Goal: Task Accomplishment & Management: Manage account settings

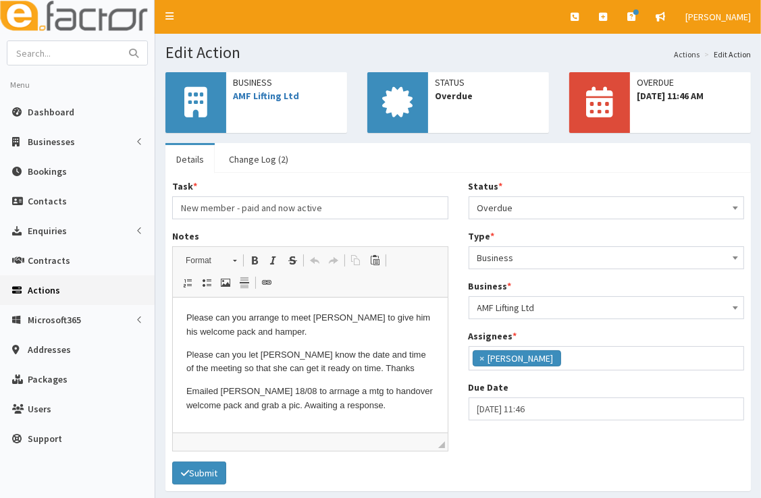
scroll to position [159, 0]
click at [78, 45] on input "text" at bounding box center [63, 53] width 113 height 24
type input "xceco"
click at [120, 41] on button "submit" at bounding box center [133, 53] width 27 height 24
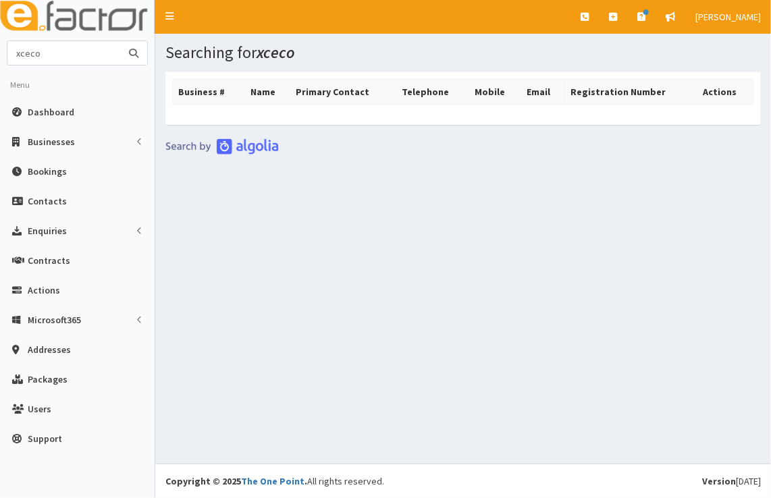
click at [57, 52] on input "xceco" at bounding box center [63, 53] width 113 height 24
click at [108, 115] on link "Dashboard" at bounding box center [77, 112] width 155 height 30
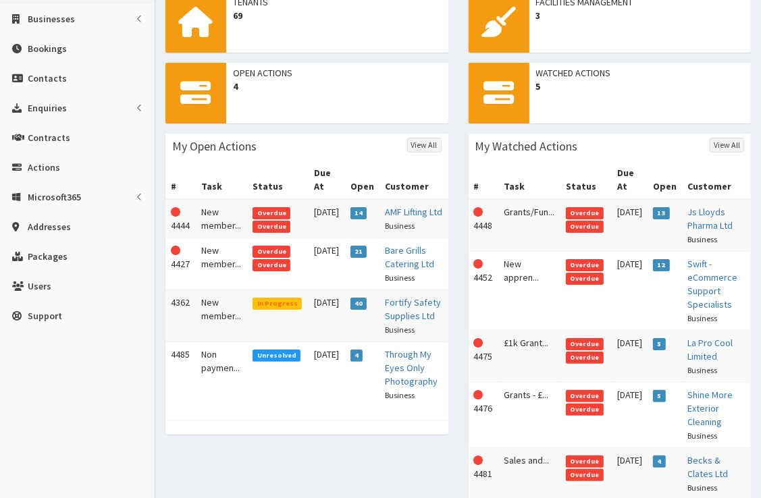
scroll to position [130, 0]
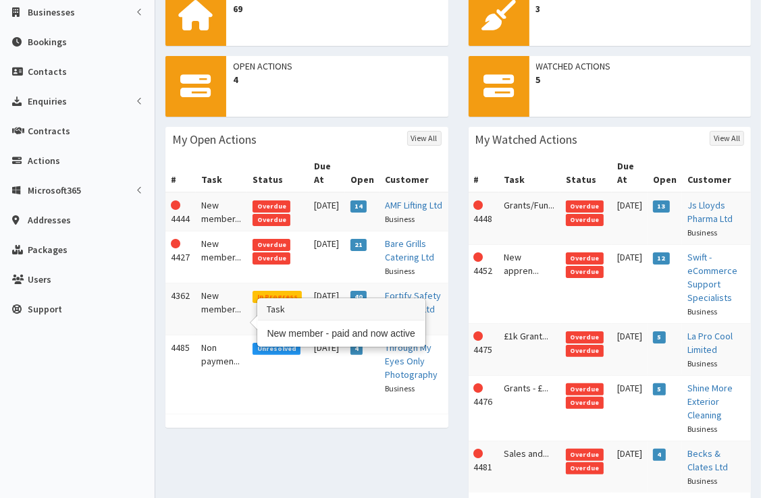
click at [219, 312] on td "New member..." at bounding box center [222, 310] width 52 height 52
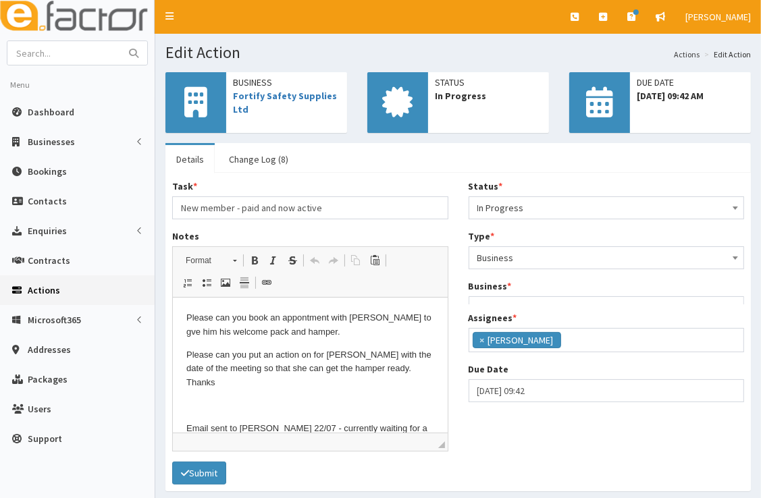
scroll to position [159, 0]
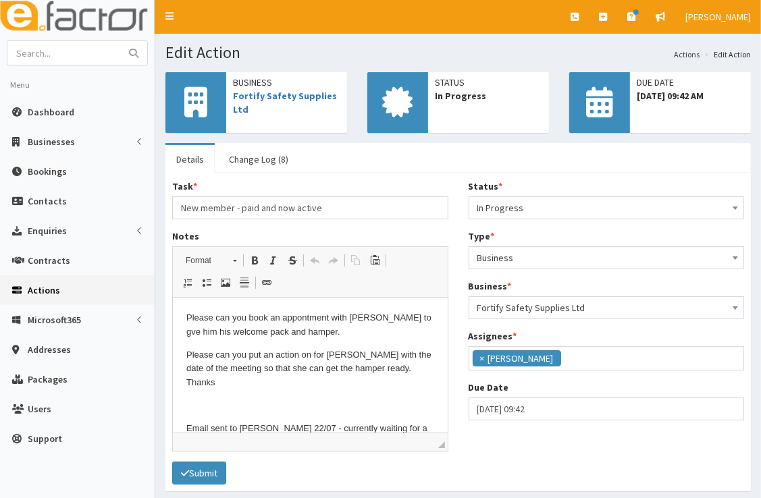
click at [531, 207] on span "In Progress" at bounding box center [606, 207] width 259 height 19
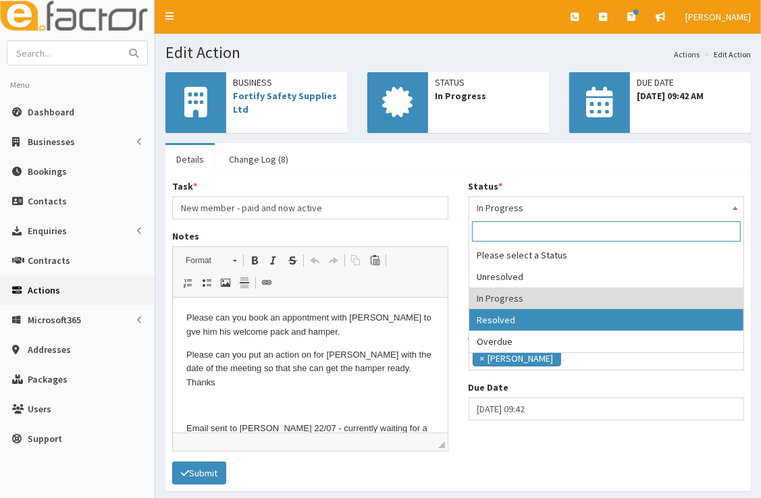
select select "3"
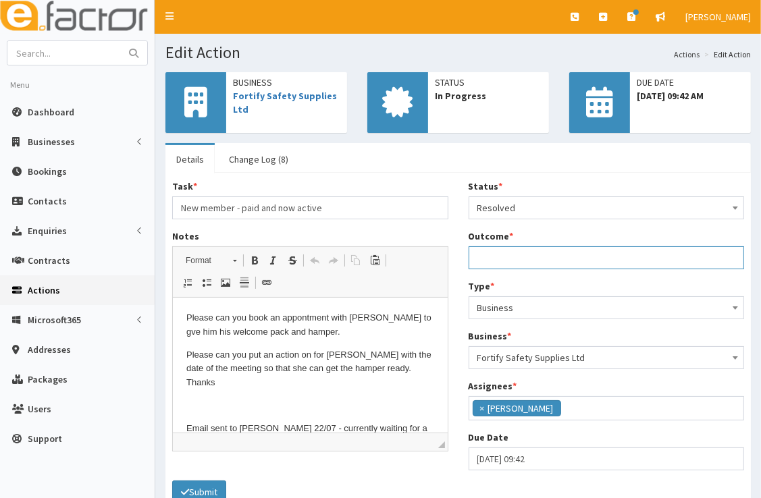
click at [539, 266] on input "Outcome *" at bounding box center [607, 257] width 276 height 23
type input "Meeting Chris, Friday 12th Sept to present welcome hamper, grab a pic and talk …"
drag, startPoint x: 745, startPoint y: 258, endPoint x: 670, endPoint y: 259, distance: 74.9
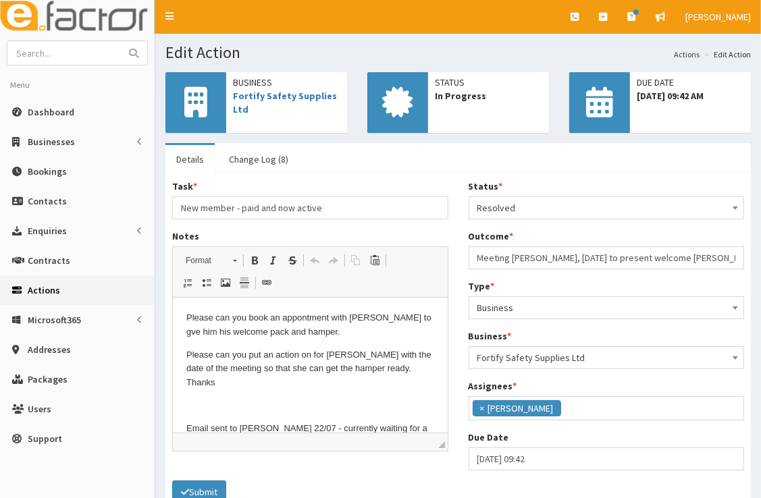
click at [670, 259] on div "Status * Please select a Status Unresolved In Progress Resolved Overdue Resolve…" at bounding box center [606, 330] width 296 height 301
drag, startPoint x: 473, startPoint y: 261, endPoint x: 740, endPoint y: 267, distance: 267.4
click at [740, 267] on input "Meeting Chris, Friday 12th Sept to present welcome hamper, grab a pic and talk …" at bounding box center [607, 257] width 276 height 23
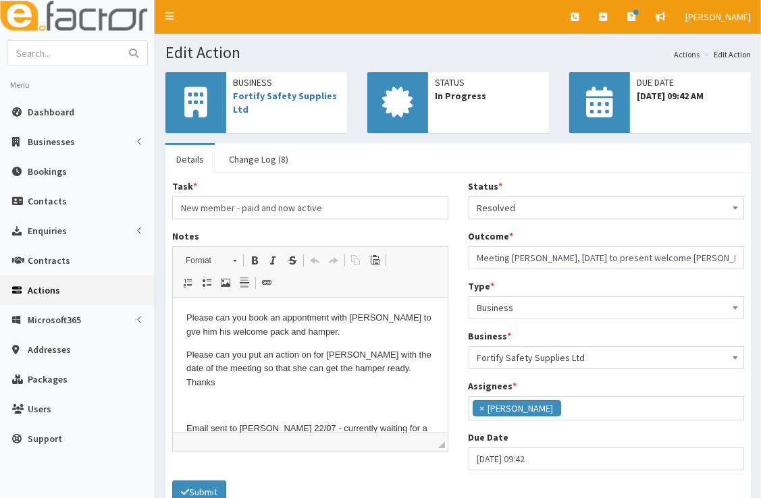
click at [305, 88] on span "Business" at bounding box center [286, 83] width 107 height 14
click at [302, 97] on link "Fortify Safety Supplies Ltd" at bounding box center [285, 103] width 104 height 26
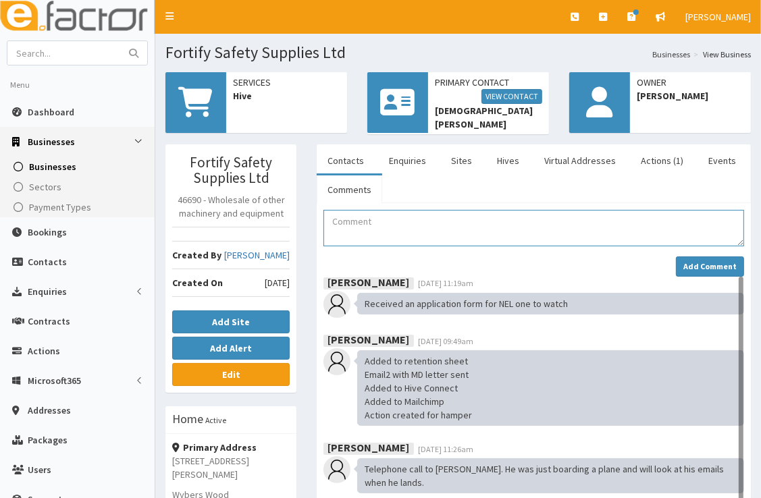
click at [381, 229] on textarea "Comment" at bounding box center [533, 228] width 421 height 36
paste textarea "Meeting Chris, Friday 12th Sept to present welcome hamper, grab a pic and talk …"
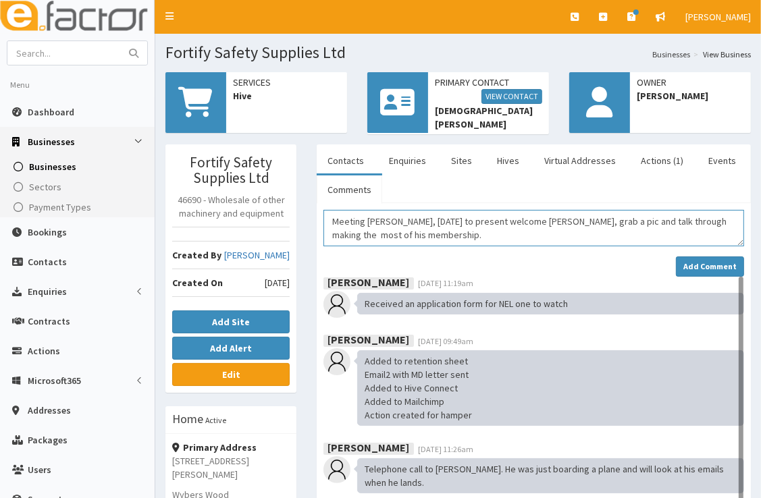
click at [454, 219] on textarea "Meeting [PERSON_NAME], [DATE] to present welcome [PERSON_NAME], grab a pic and …" at bounding box center [533, 228] width 421 height 36
type textarea "Meeting Chris, Friday 12th Sept at the B/H to present welcome hamper, grab a pi…"
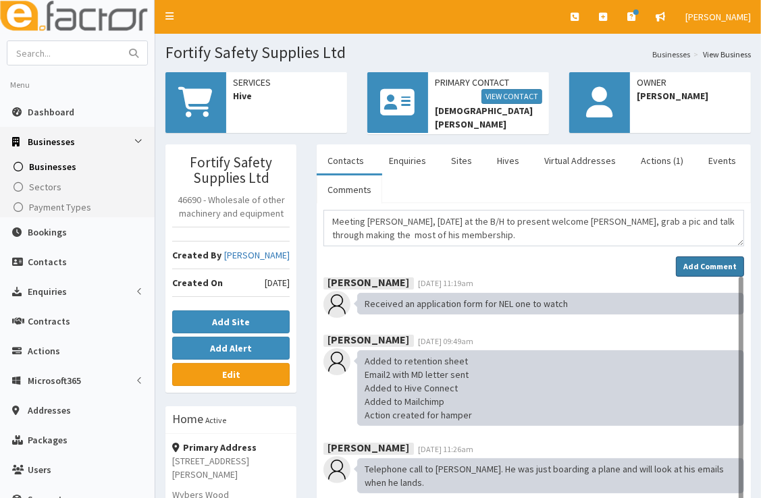
click at [694, 263] on strong "Add Comment" at bounding box center [709, 266] width 53 height 10
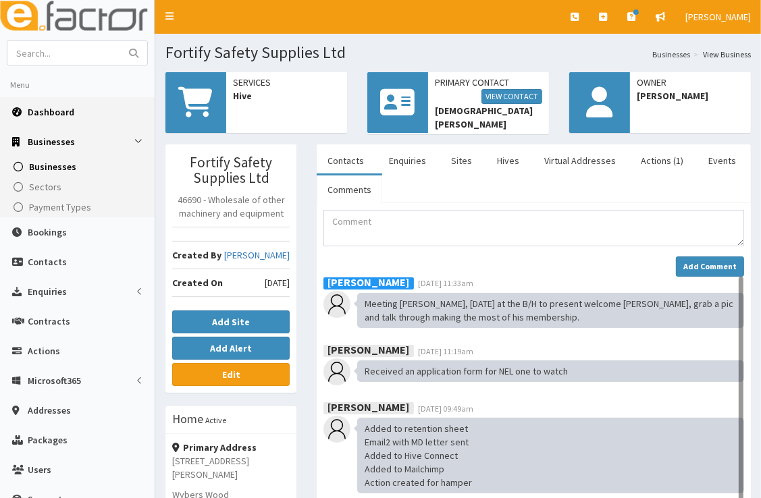
click at [70, 115] on span "Dashboard" at bounding box center [51, 112] width 47 height 12
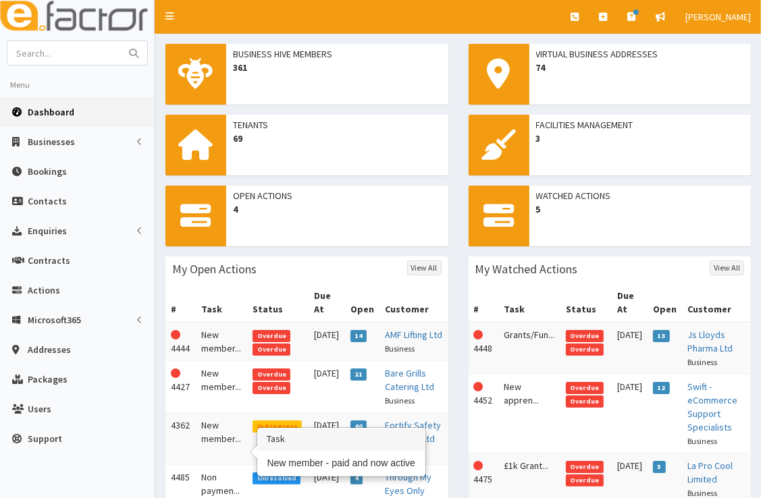
click at [223, 446] on td "New member..." at bounding box center [222, 439] width 52 height 52
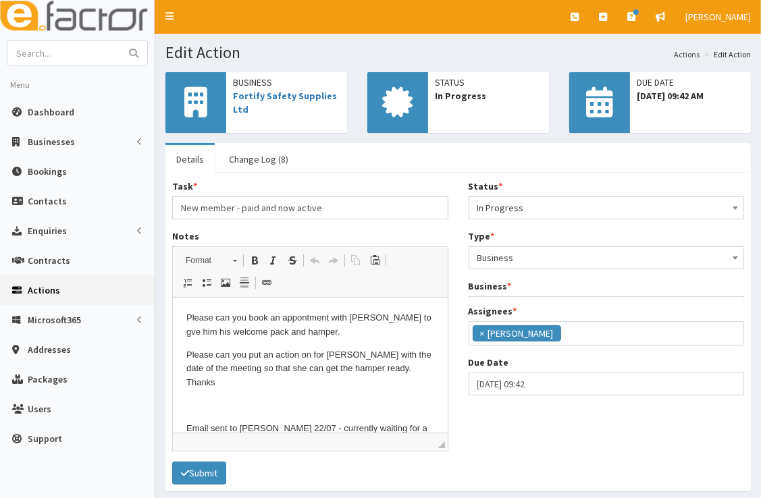
scroll to position [159, 0]
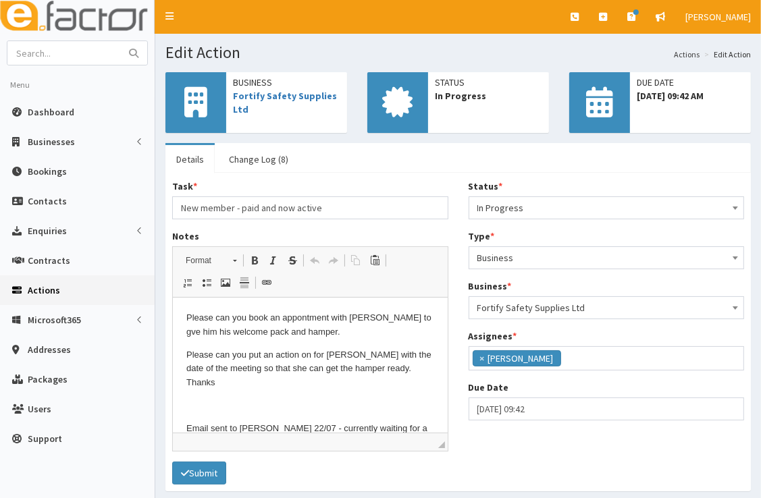
click at [554, 205] on span "In Progress" at bounding box center [606, 207] width 259 height 19
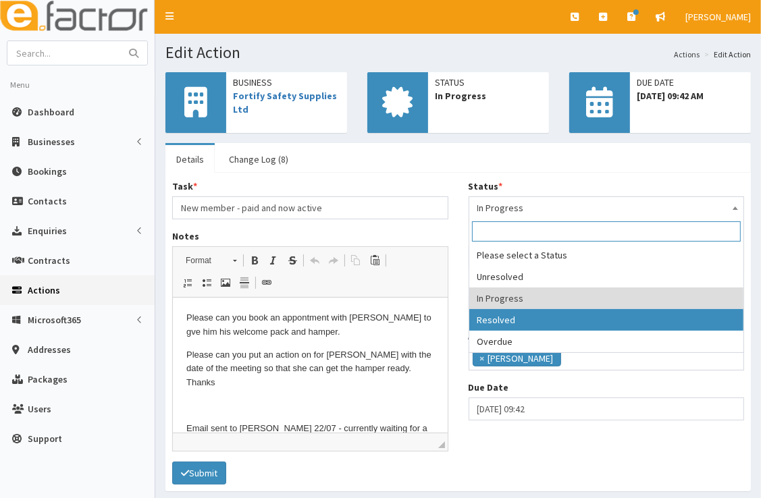
select select "3"
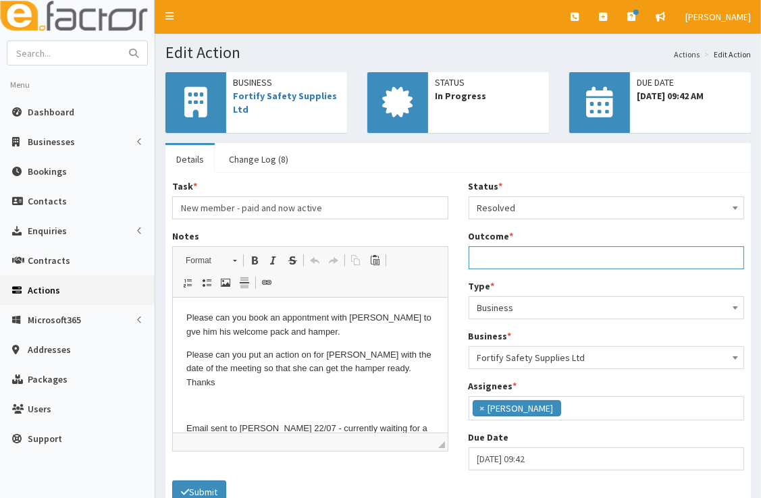
click at [535, 261] on input "Outcome *" at bounding box center [607, 257] width 276 height 23
paste input "Meeting [PERSON_NAME], [DATE] to present welcome [PERSON_NAME], grab a pic and …"
type input "Meeting [PERSON_NAME], [DATE] to present welcome [PERSON_NAME], grab a pic and …"
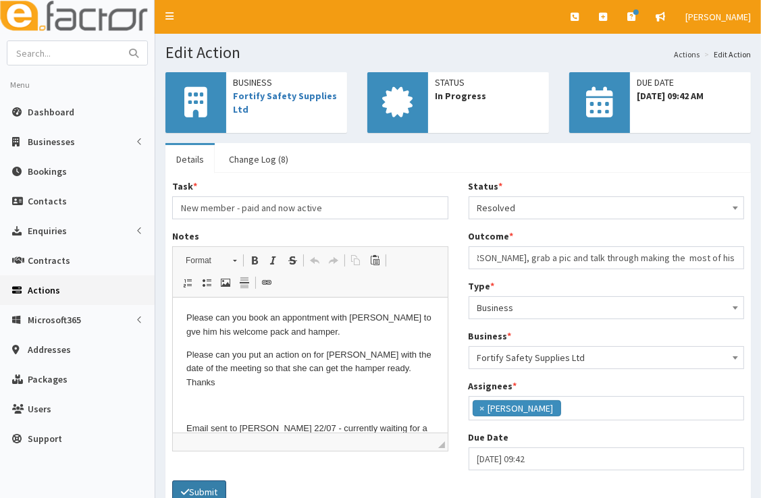
scroll to position [0, 0]
click at [199, 490] on button "Submit" at bounding box center [199, 492] width 54 height 23
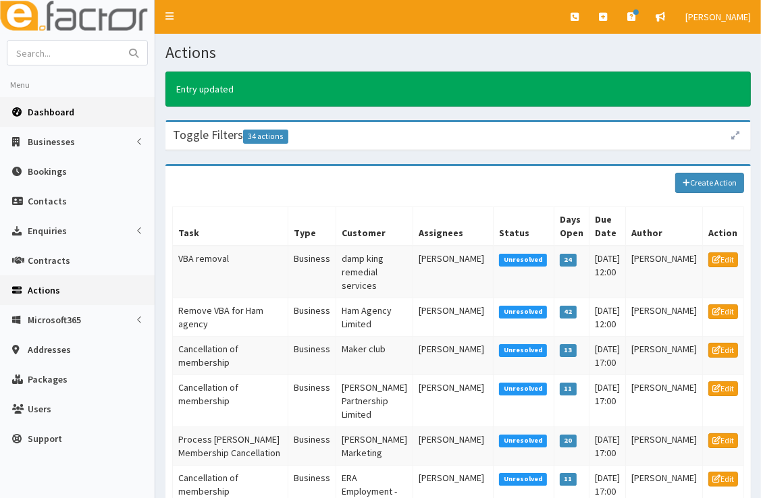
click at [92, 113] on link "Dashboard" at bounding box center [77, 112] width 155 height 30
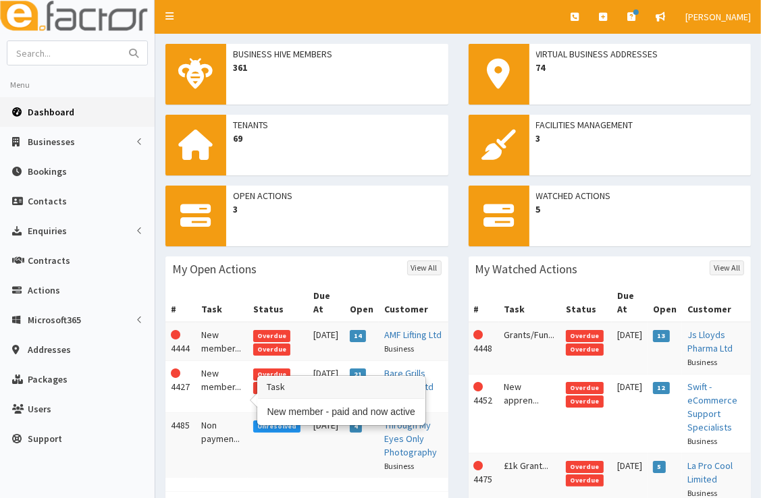
click at [228, 400] on td "New member..." at bounding box center [222, 387] width 52 height 52
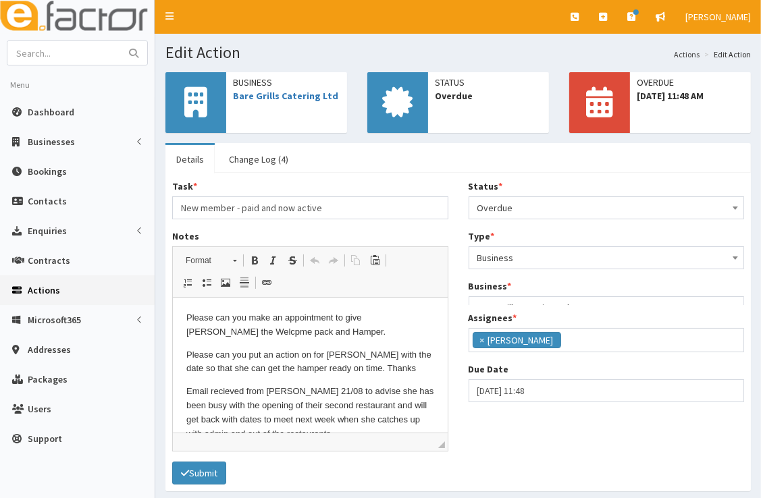
scroll to position [159, 0]
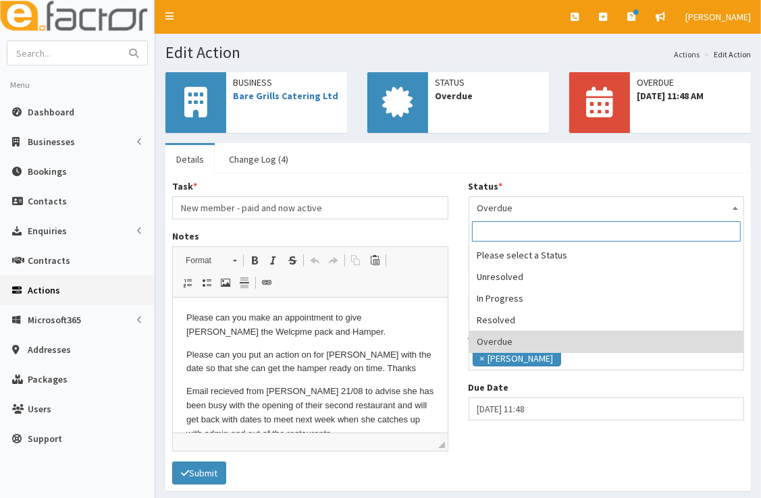
click at [583, 213] on span "Overdue" at bounding box center [606, 207] width 259 height 19
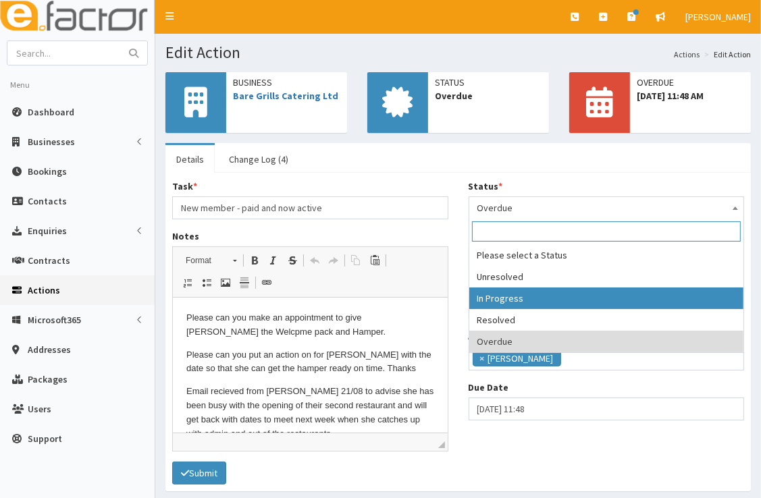
select select "2"
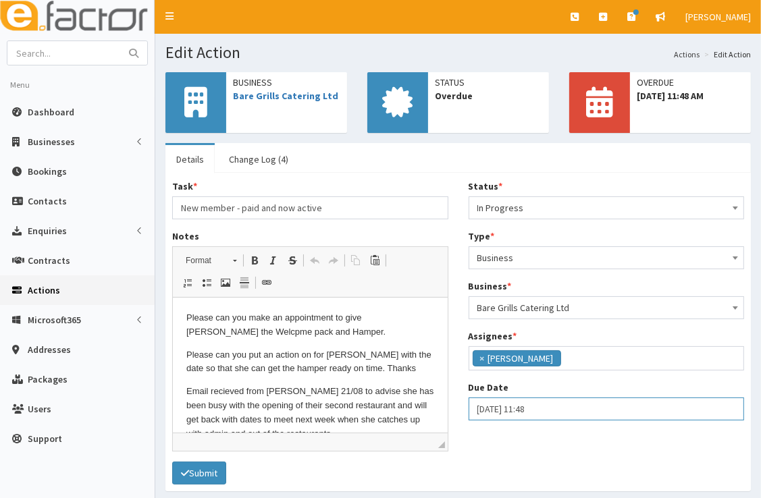
click at [540, 404] on input "[DATE] 11:48" at bounding box center [607, 409] width 276 height 23
select select "11"
select select "48"
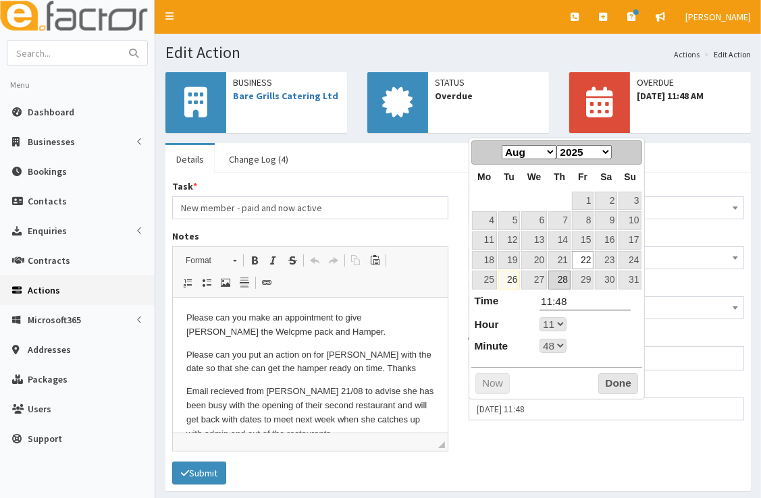
click at [564, 283] on link "28" at bounding box center [559, 280] width 22 height 18
type input "[DATE] 11:48"
select select "11"
select select "48"
click at [618, 382] on button "Done" at bounding box center [618, 384] width 40 height 22
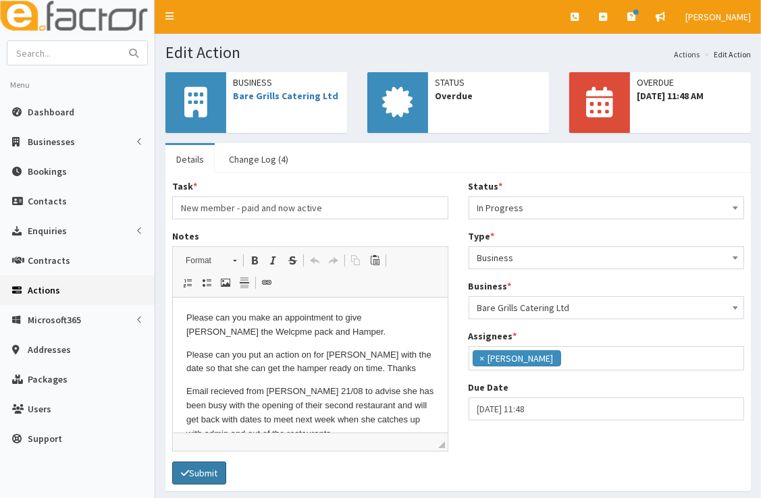
click at [216, 473] on button "Submit" at bounding box center [199, 473] width 54 height 23
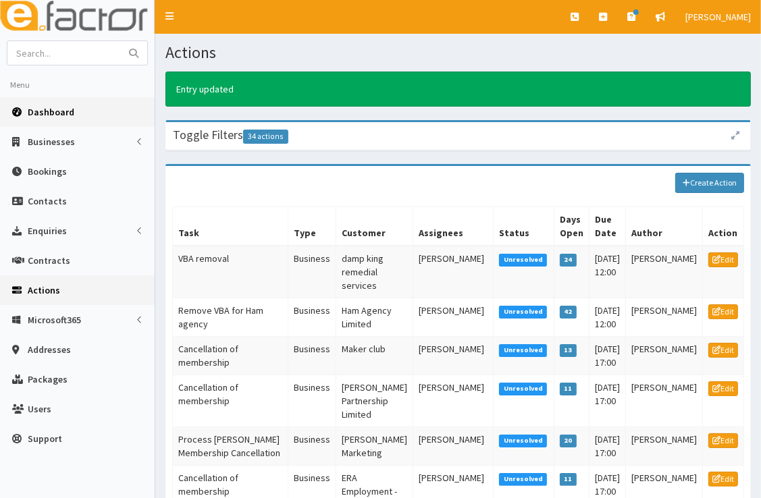
click at [76, 109] on link "Dashboard" at bounding box center [77, 112] width 155 height 30
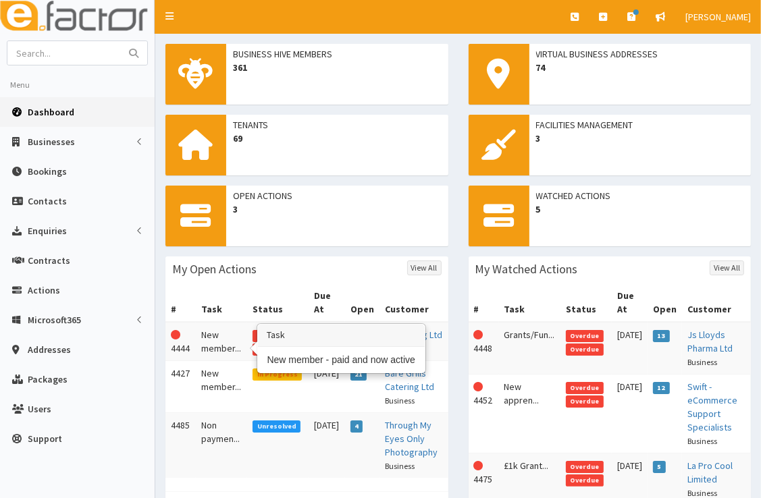
click at [226, 346] on td "New member..." at bounding box center [222, 341] width 52 height 39
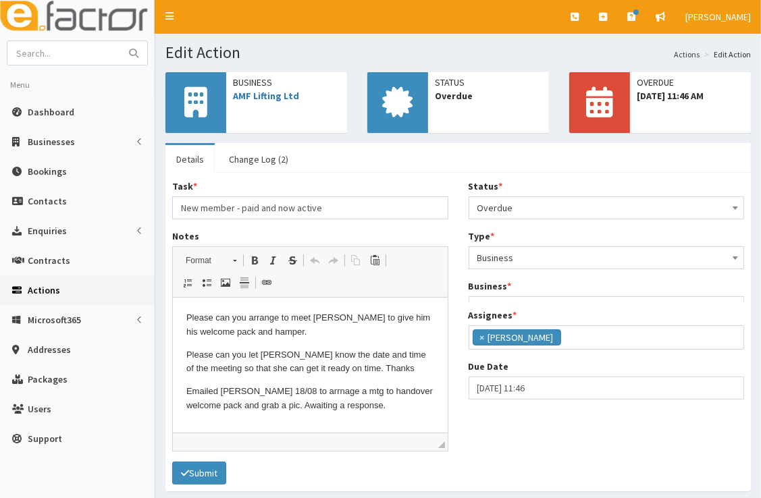
scroll to position [159, 0]
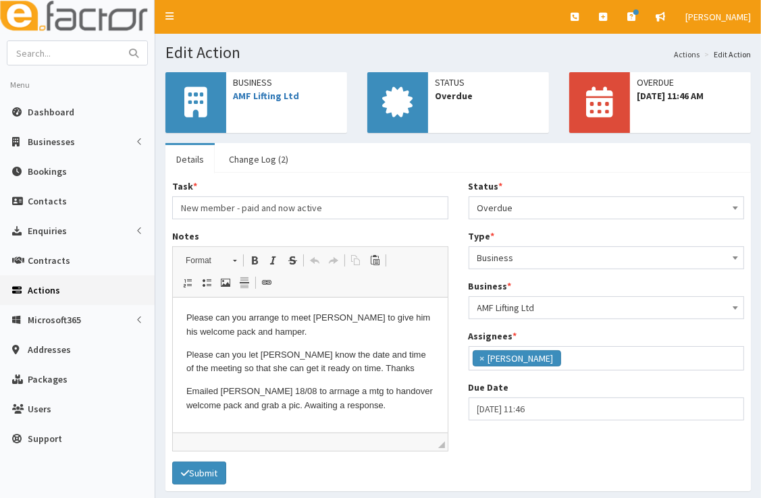
click at [546, 207] on span "Overdue" at bounding box center [606, 207] width 259 height 19
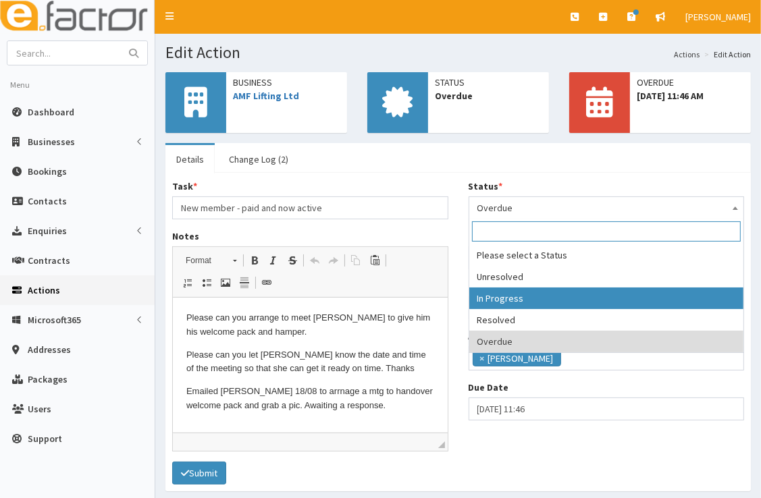
select select "2"
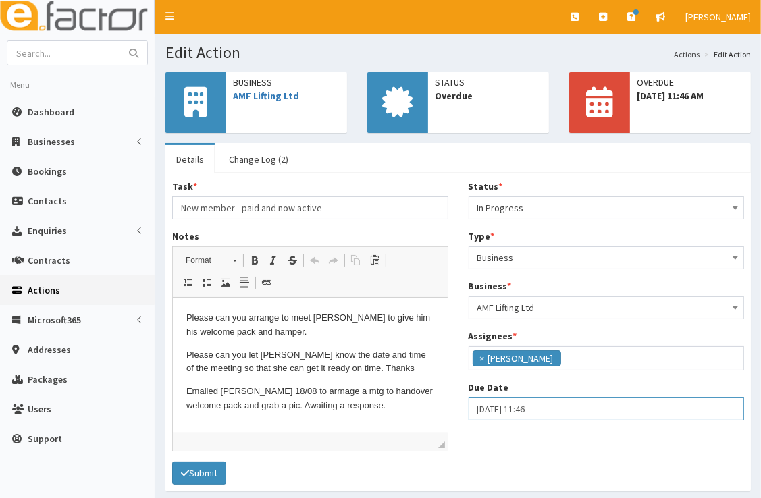
select select "11"
select select "46"
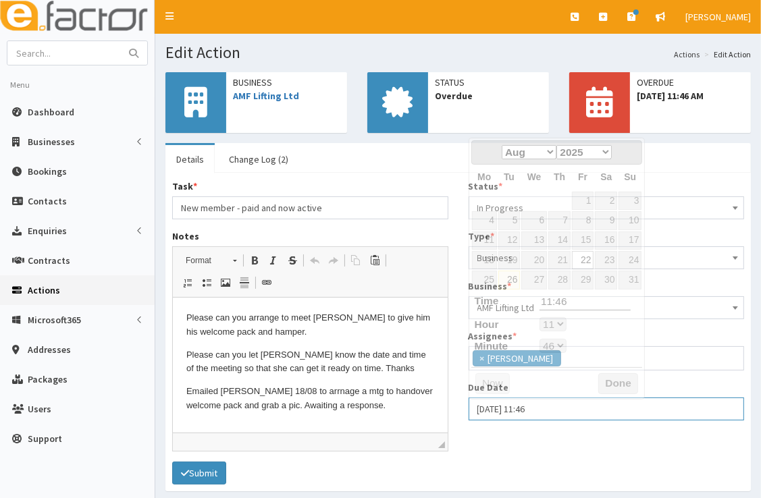
click at [531, 403] on input "[DATE] 11:46" at bounding box center [607, 409] width 276 height 23
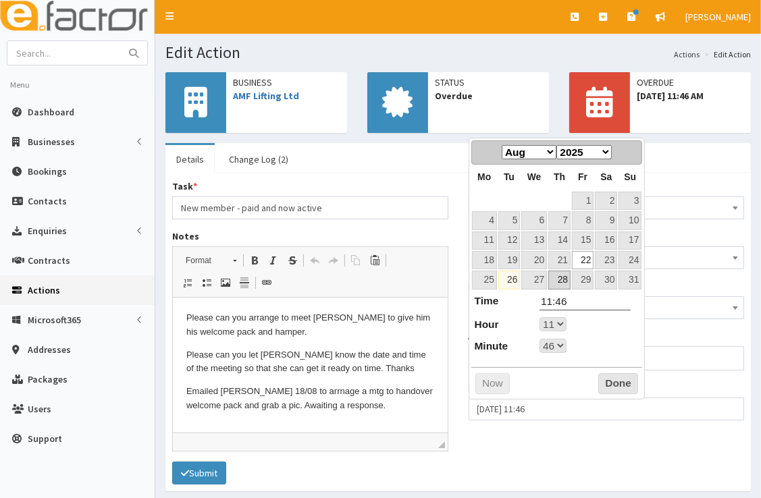
click at [562, 283] on link "28" at bounding box center [559, 280] width 22 height 18
type input "28-08-2025 11:46"
select select "11"
select select "46"
click at [614, 382] on button "Done" at bounding box center [618, 384] width 40 height 22
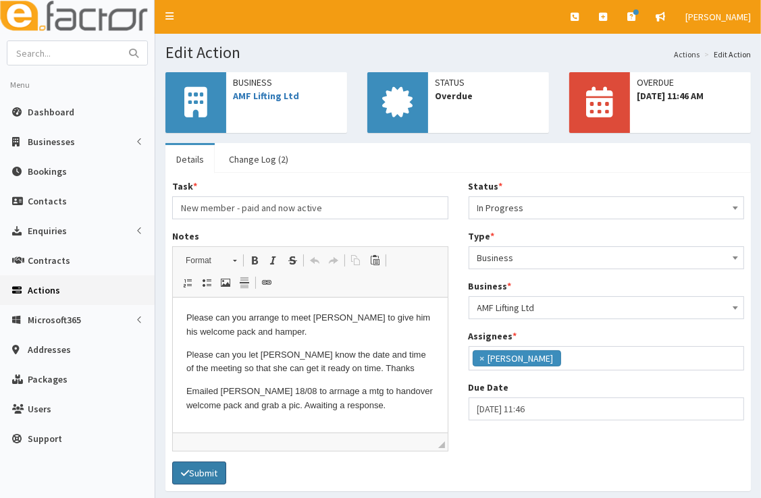
click at [209, 469] on button "Submit" at bounding box center [199, 473] width 54 height 23
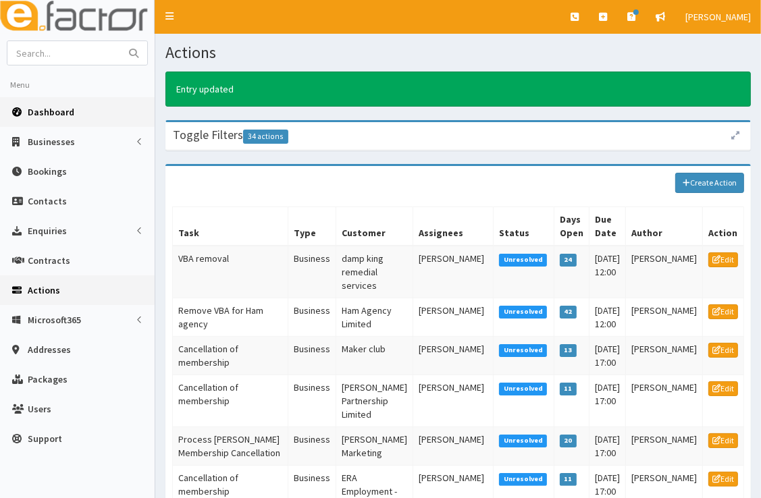
click at [57, 103] on link "Dashboard" at bounding box center [77, 112] width 155 height 30
